Goal: Check status: Check status

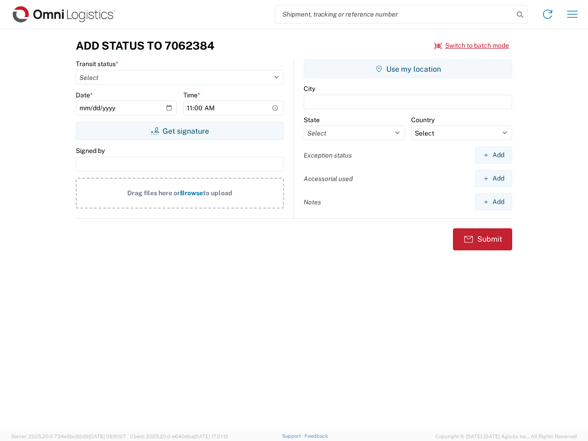
click at [395, 14] on input "search" at bounding box center [395, 14] width 238 height 17
click at [520, 15] on icon at bounding box center [519, 14] width 13 height 13
click at [547, 14] on icon at bounding box center [547, 14] width 15 height 15
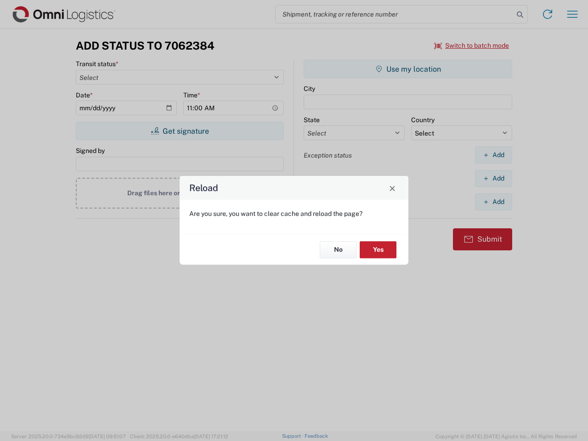
click at [472, 45] on div "Reload Are you sure, you want to clear cache and reload the page? No Yes" at bounding box center [294, 220] width 588 height 441
click at [180, 131] on div "Reload Are you sure, you want to clear cache and reload the page? No Yes" at bounding box center [294, 220] width 588 height 441
click at [408, 69] on div "Reload Are you sure, you want to clear cache and reload the page? No Yes" at bounding box center [294, 220] width 588 height 441
click at [493, 155] on div "Reload Are you sure, you want to clear cache and reload the page? No Yes" at bounding box center [294, 220] width 588 height 441
click at [493, 178] on div "Reload Are you sure, you want to clear cache and reload the page? No Yes" at bounding box center [294, 220] width 588 height 441
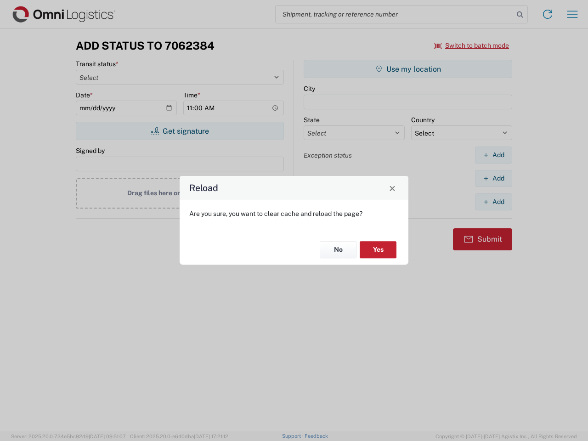
click at [493, 202] on div "Reload Are you sure, you want to clear cache and reload the page? No Yes" at bounding box center [294, 220] width 588 height 441
